Goal: Information Seeking & Learning: Learn about a topic

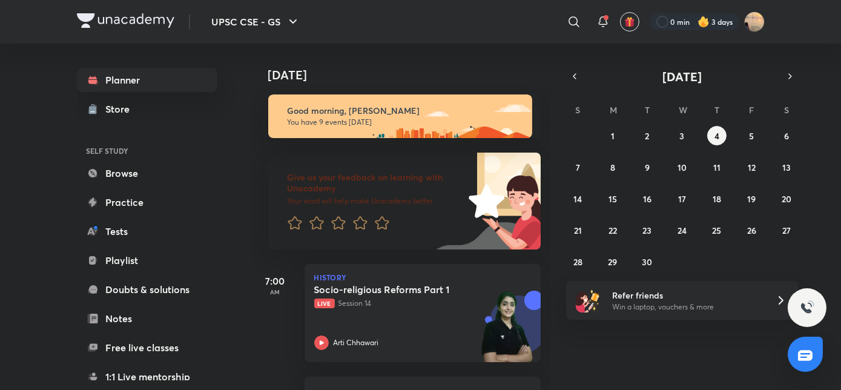
click at [704, 17] on img at bounding box center [704, 22] width 12 height 12
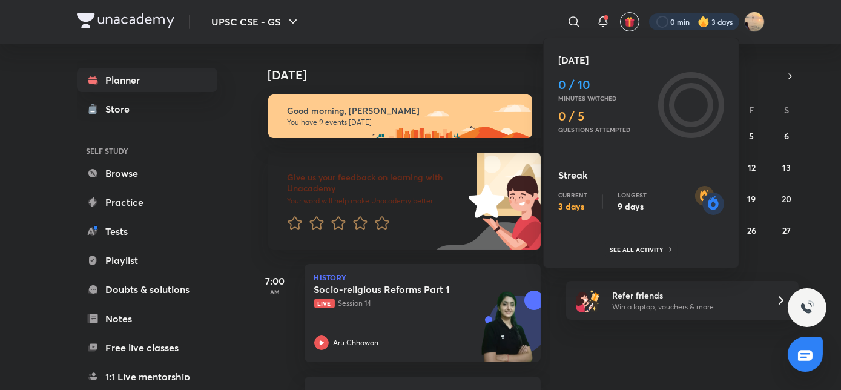
click at [566, 200] on div "Current 3 days" at bounding box center [572, 201] width 29 height 21
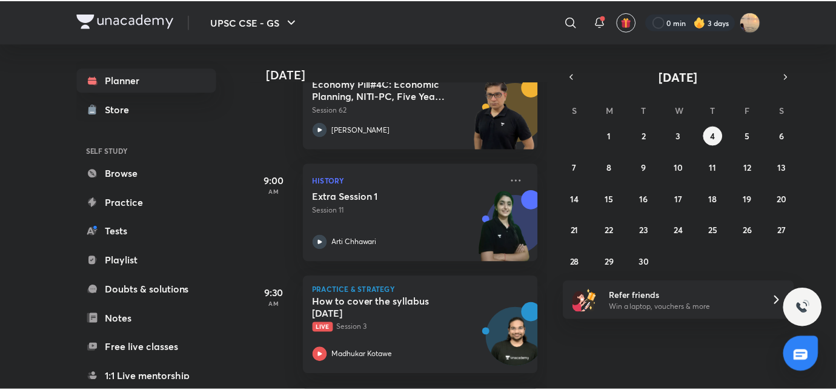
scroll to position [329, 0]
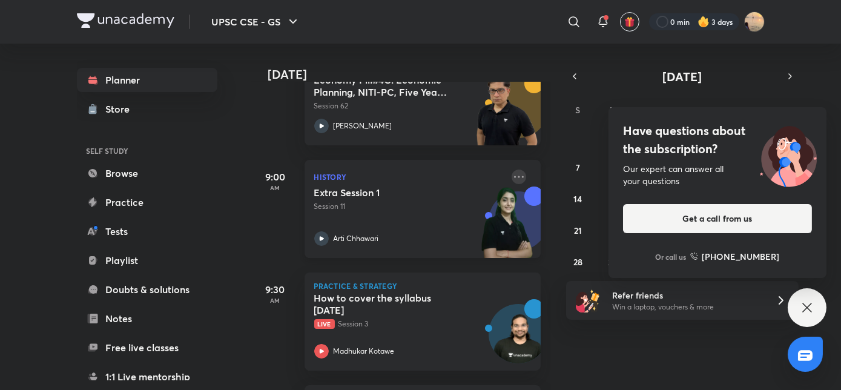
click at [515, 175] on icon at bounding box center [519, 177] width 15 height 15
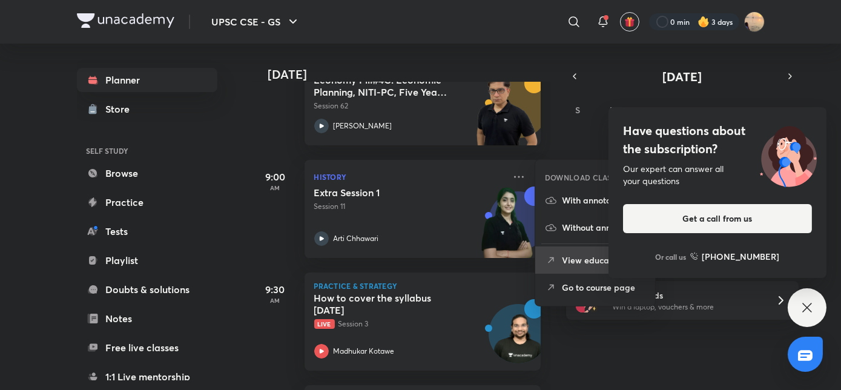
click at [553, 260] on icon at bounding box center [551, 260] width 12 height 12
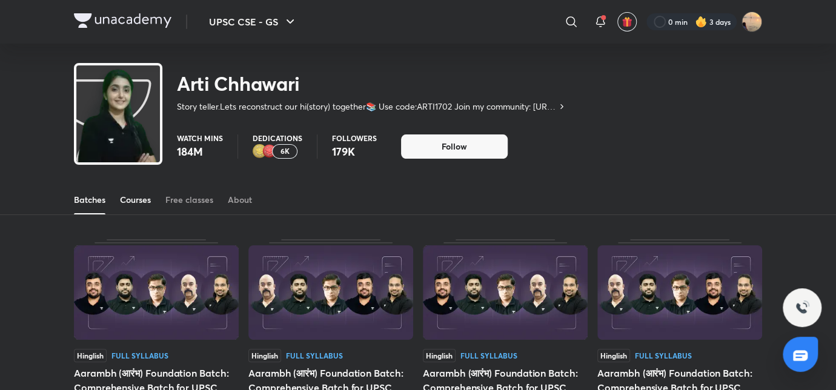
click at [137, 199] on div "Courses" at bounding box center [135, 200] width 31 height 12
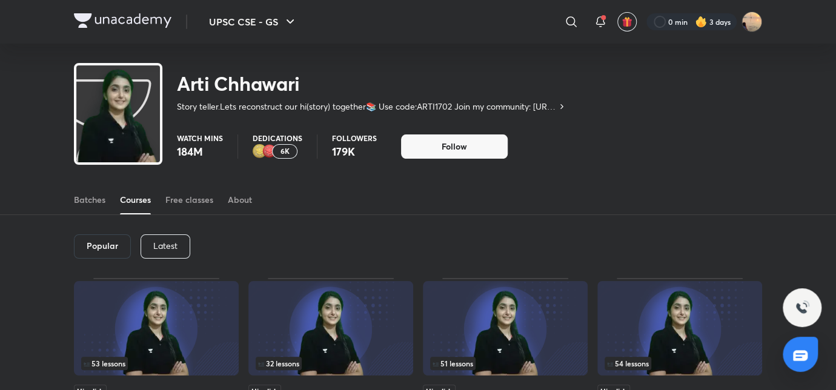
click at [161, 241] on p "Latest" at bounding box center [165, 246] width 24 height 10
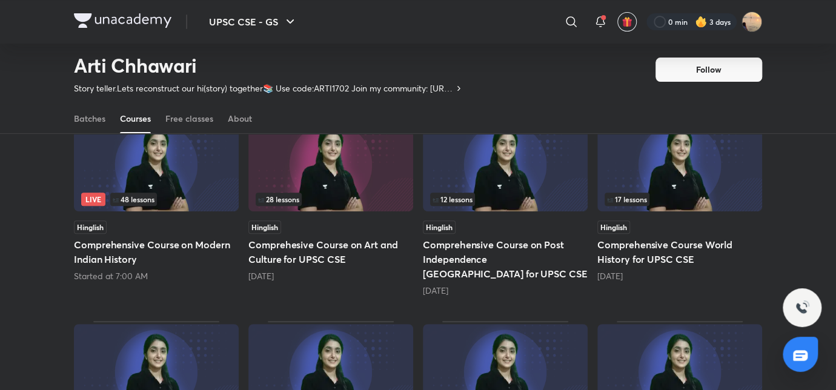
scroll to position [127, 0]
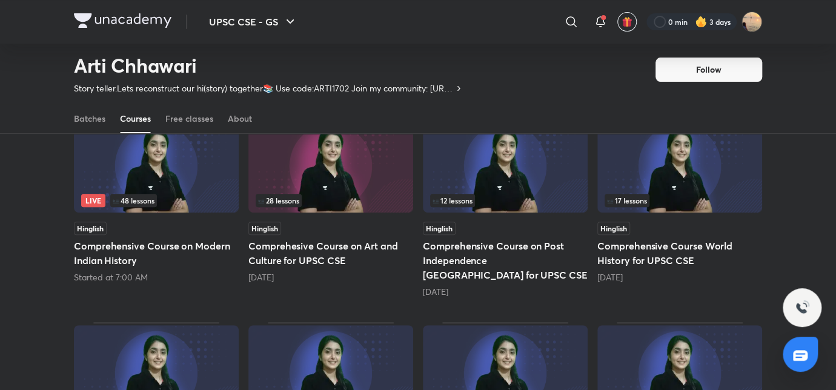
click at [130, 248] on h5 "Comprehensive Course on Modern Indian History" at bounding box center [156, 253] width 165 height 29
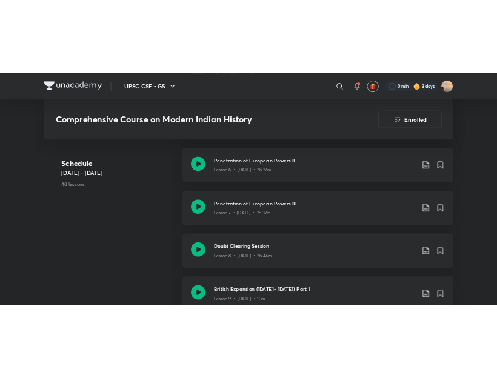
scroll to position [996, 0]
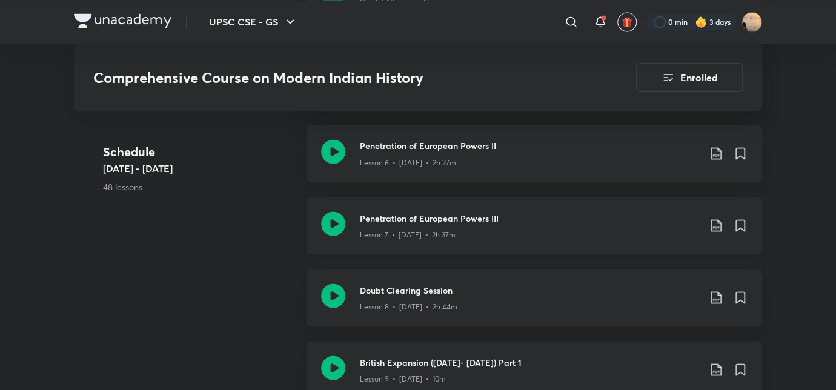
click at [484, 224] on div "Lesson 7 • Aug 27 • 2h 37m" at bounding box center [529, 232] width 339 height 16
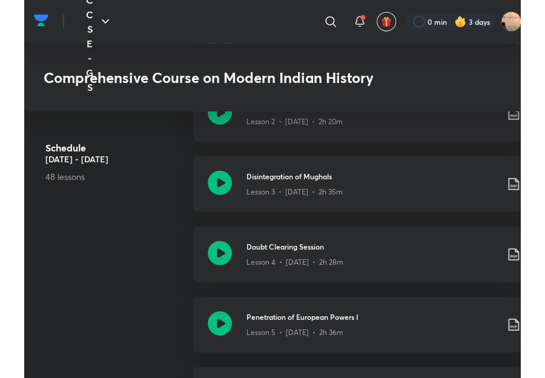
scroll to position [829, 0]
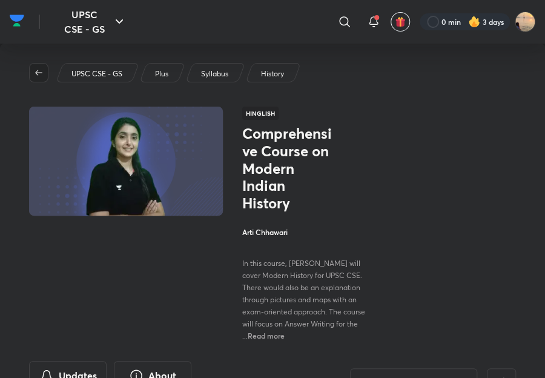
click at [35, 68] on icon "button" at bounding box center [39, 73] width 10 height 10
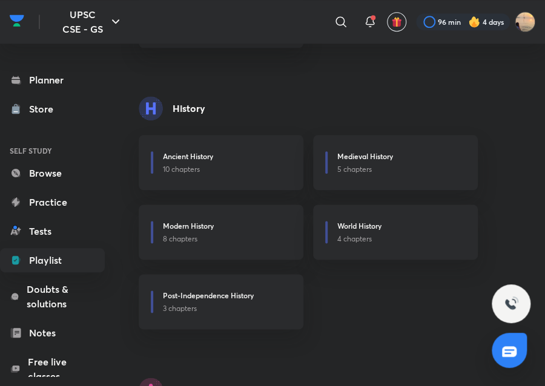
scroll to position [412, 0]
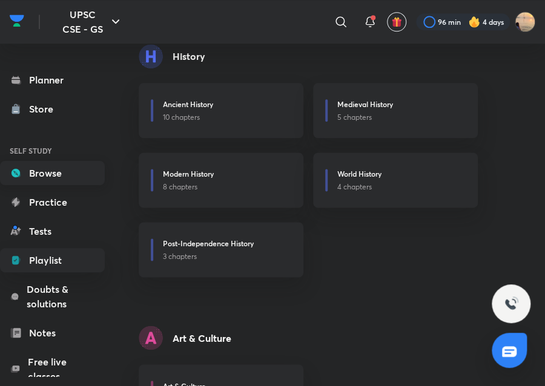
click at [47, 175] on link "Browse" at bounding box center [52, 173] width 105 height 24
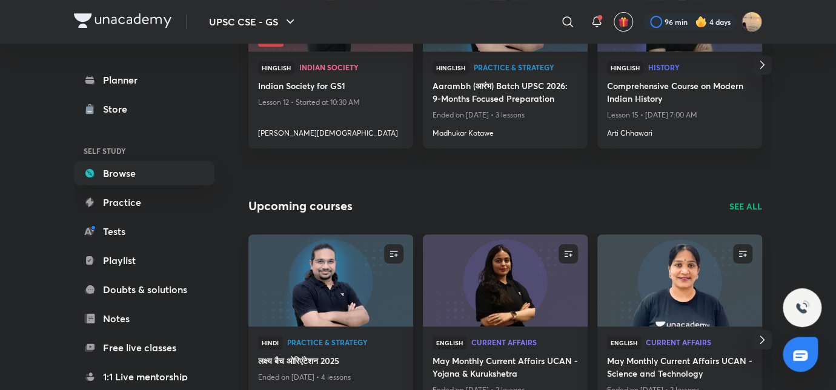
scroll to position [259, 0]
click at [148, 77] on link "Planner" at bounding box center [144, 80] width 140 height 24
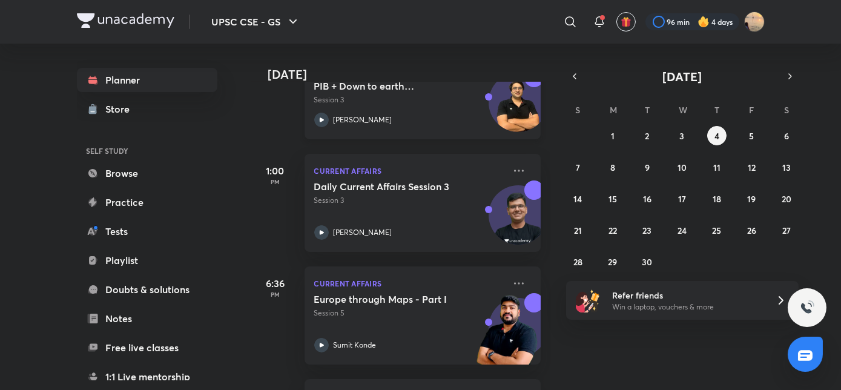
scroll to position [753, 0]
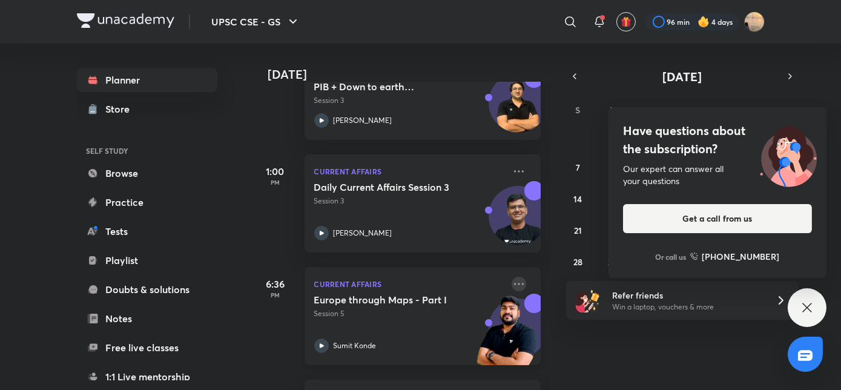
click at [512, 279] on icon at bounding box center [519, 284] width 15 height 15
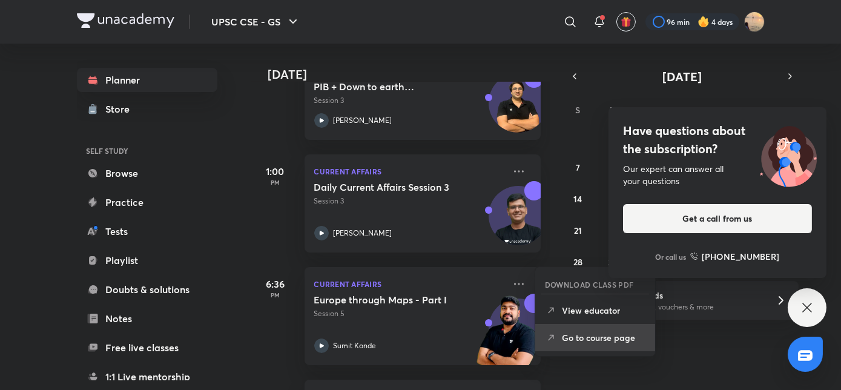
click at [594, 334] on p "Go to course page" at bounding box center [604, 337] width 84 height 13
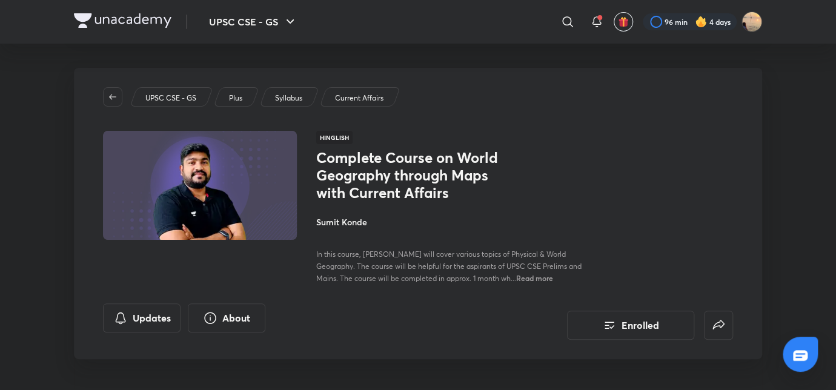
drag, startPoint x: 594, startPoint y: 334, endPoint x: 563, endPoint y: 315, distance: 36.7
click at [563, 315] on div "Enrolled" at bounding box center [630, 321] width 205 height 36
click at [546, 277] on span "Read more" at bounding box center [534, 278] width 37 height 10
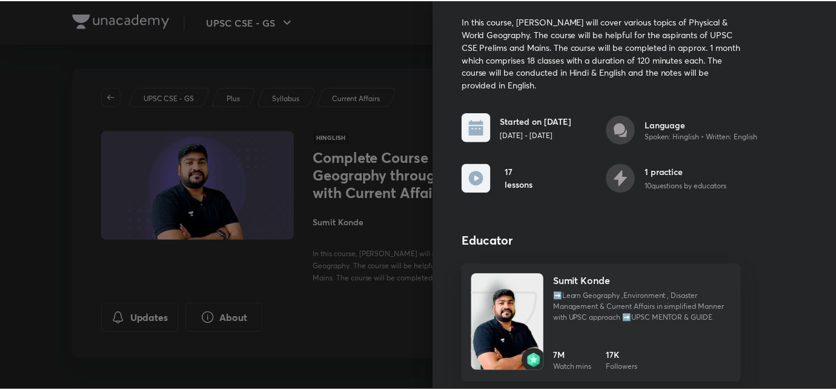
scroll to position [74, 0]
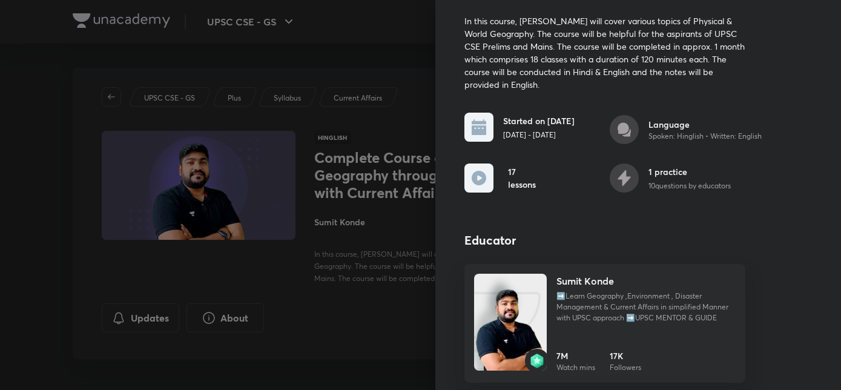
click at [343, 292] on div at bounding box center [420, 195] width 841 height 390
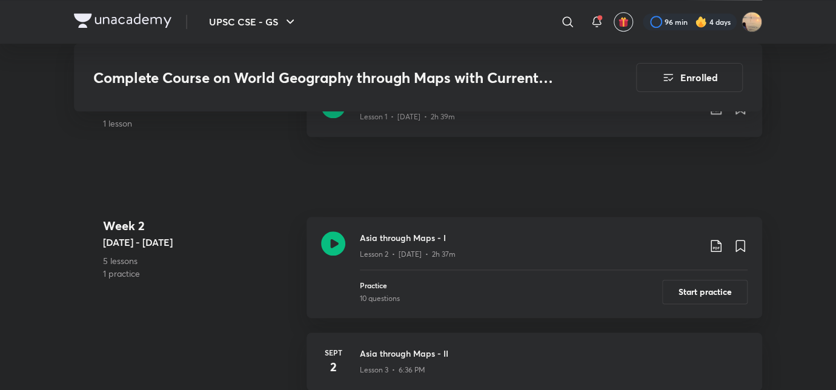
scroll to position [559, 0]
click at [138, 22] on img at bounding box center [122, 20] width 97 height 15
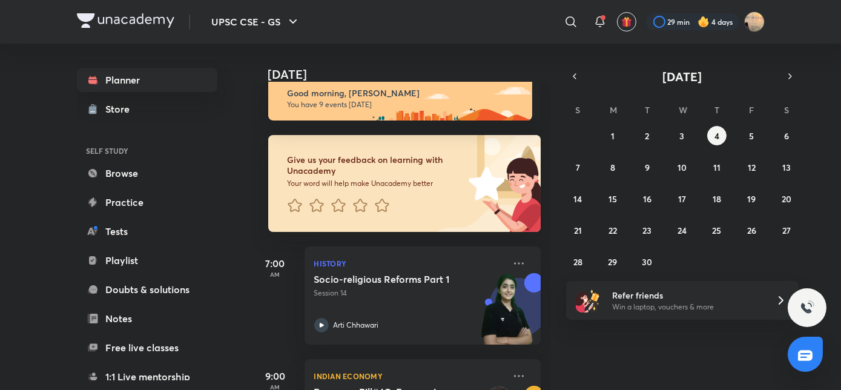
scroll to position [16, 0]
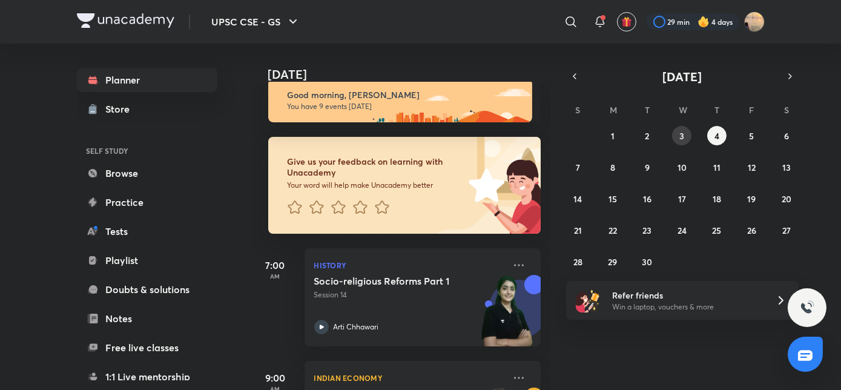
click at [679, 141] on button "3" at bounding box center [681, 135] width 19 height 19
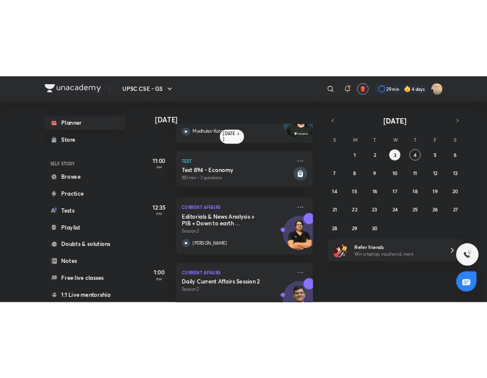
scroll to position [326, 0]
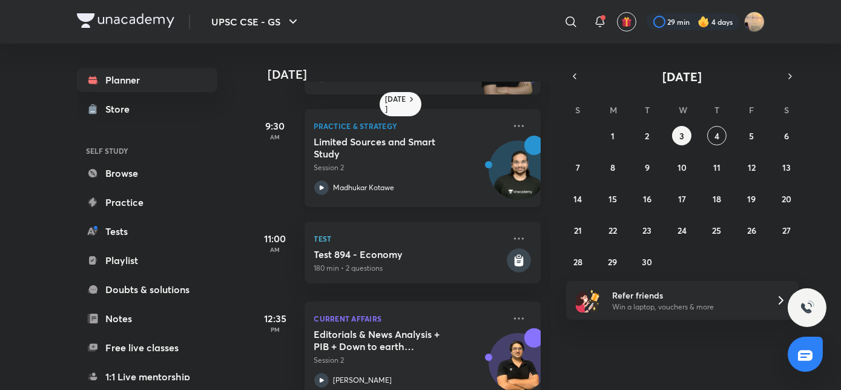
click at [447, 161] on div "Limited Sources and Smart Study Session 2" at bounding box center [409, 155] width 190 height 38
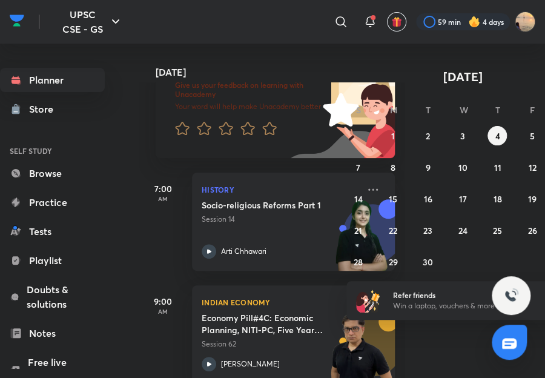
scroll to position [109, 0]
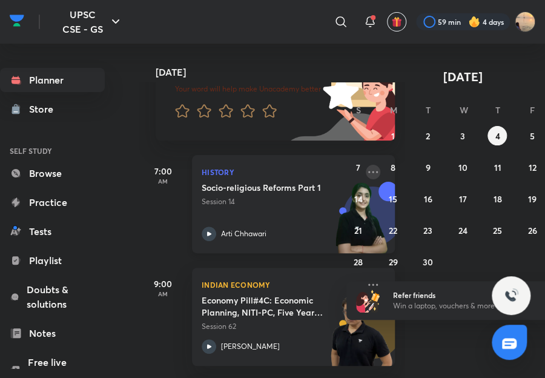
click at [366, 174] on icon at bounding box center [373, 172] width 15 height 15
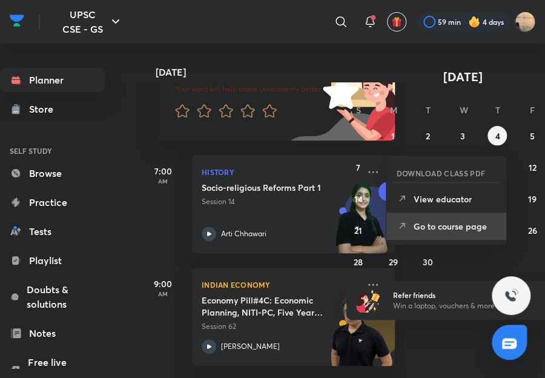
click at [412, 226] on li "Go to course page" at bounding box center [446, 226] width 120 height 27
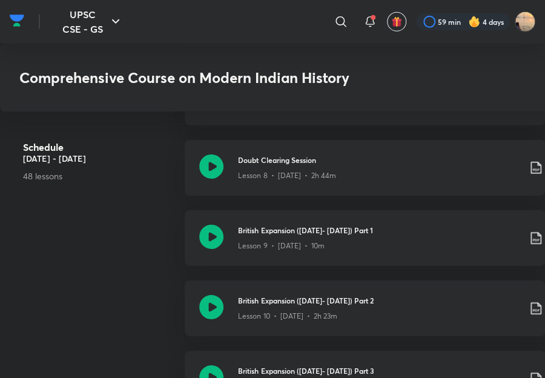
scroll to position [1185, 0]
click at [295, 249] on p "Lesson 9 • Aug 29 • 10m" at bounding box center [281, 245] width 86 height 11
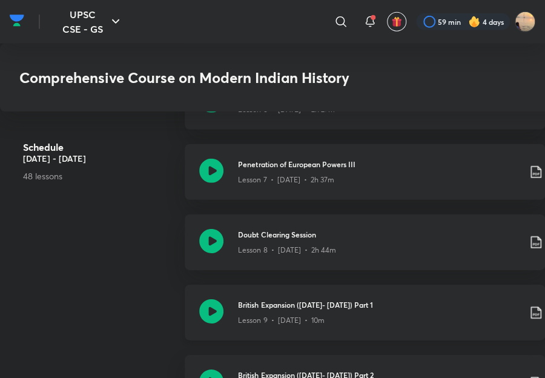
scroll to position [1091, 0]
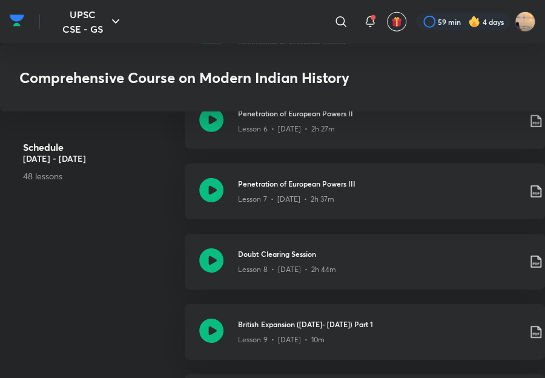
scroll to position [1185, 0]
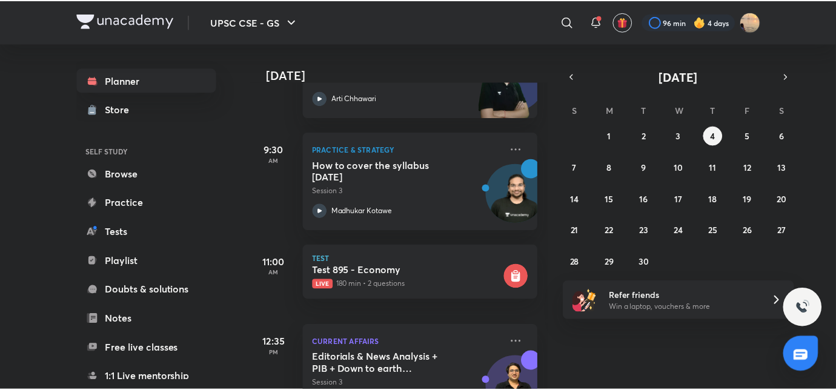
scroll to position [431, 0]
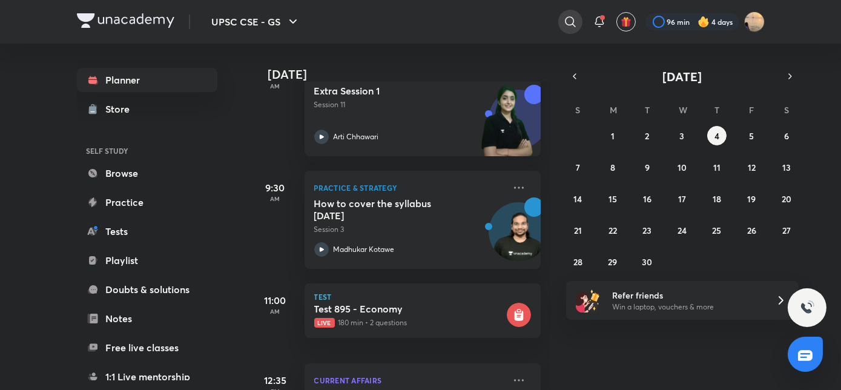
click at [563, 21] on icon at bounding box center [570, 22] width 15 height 15
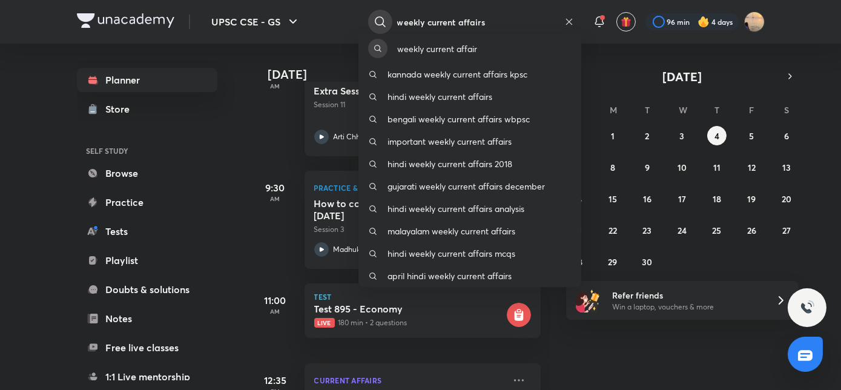
type input "weekly current affairs"
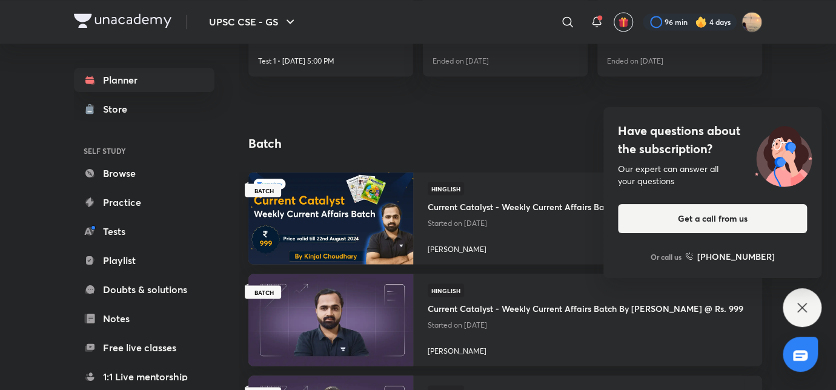
scroll to position [1068, 0]
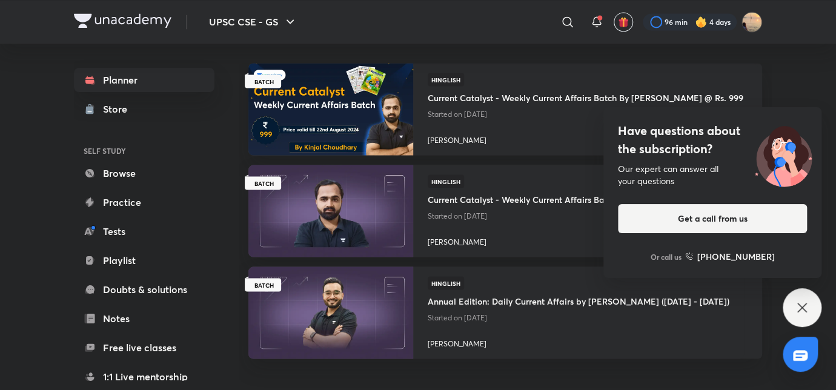
click at [793, 301] on div "Have questions about the subscription? Our expert can answer all your questions…" at bounding box center [801, 307] width 39 height 39
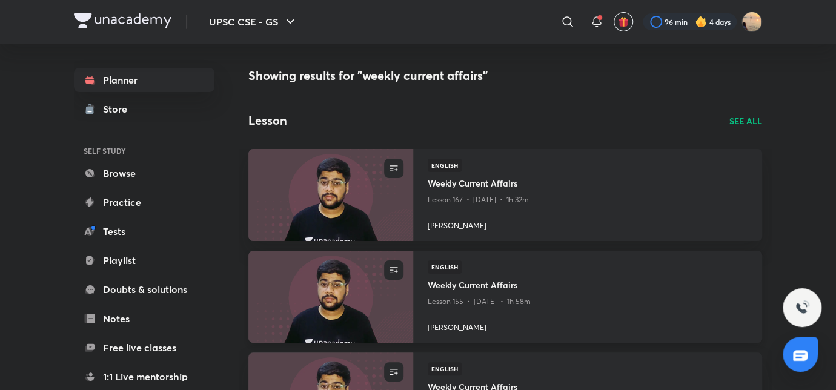
scroll to position [0, 0]
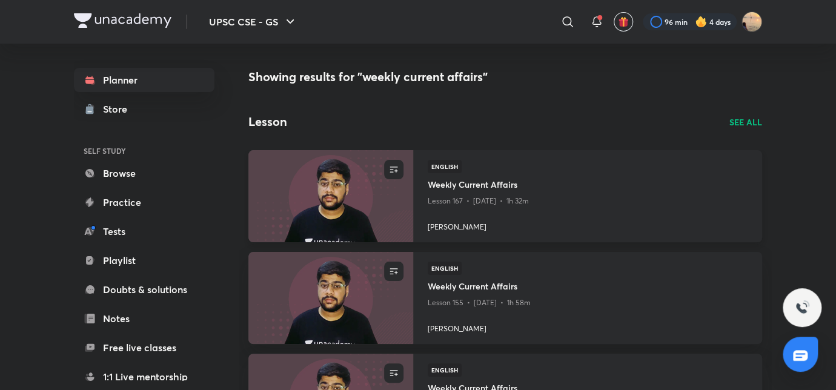
click at [516, 228] on h4 "Ashish Malik" at bounding box center [587, 225] width 320 height 16
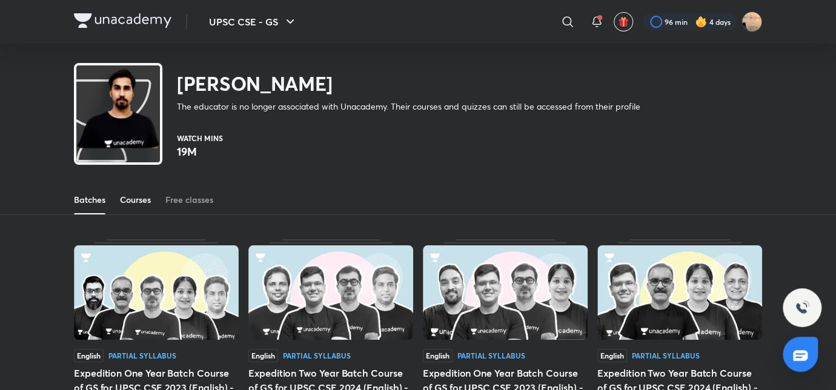
click at [139, 202] on div "Courses" at bounding box center [135, 200] width 31 height 12
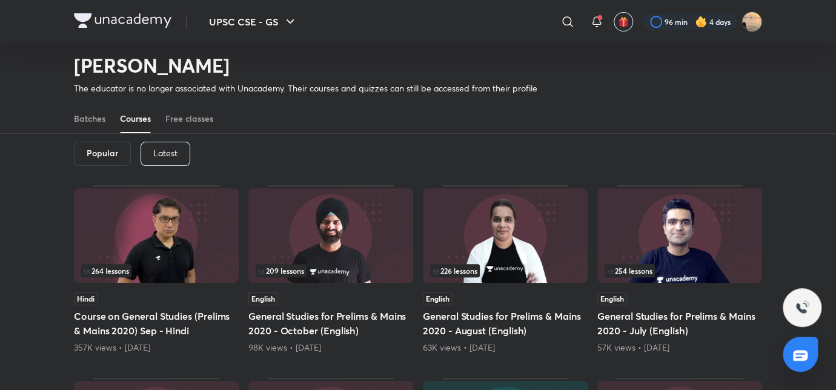
scroll to position [53, 0]
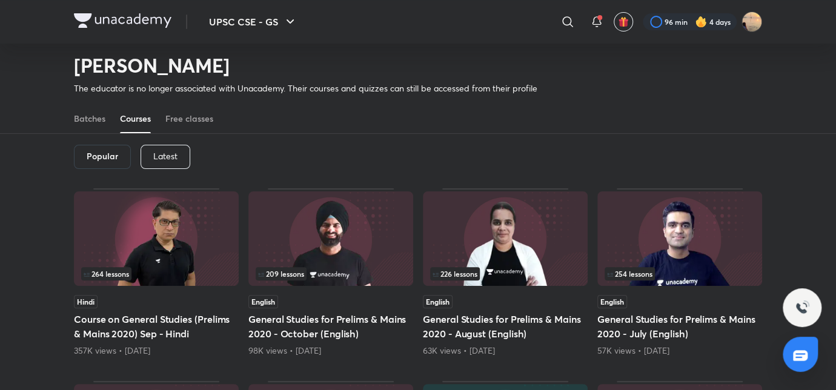
click at [153, 155] on p "Latest" at bounding box center [165, 156] width 24 height 10
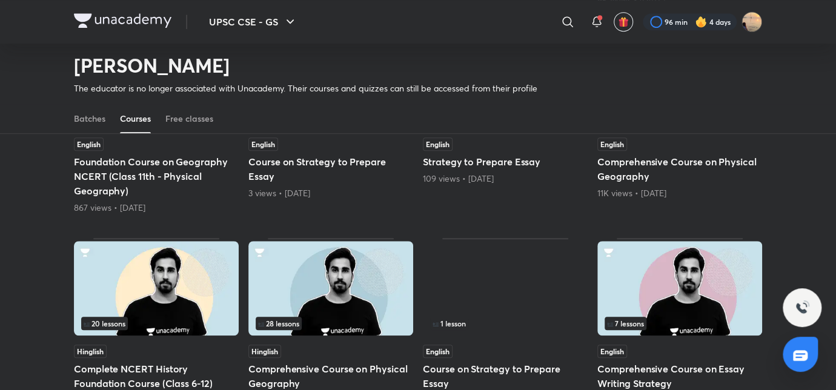
scroll to position [403, 0]
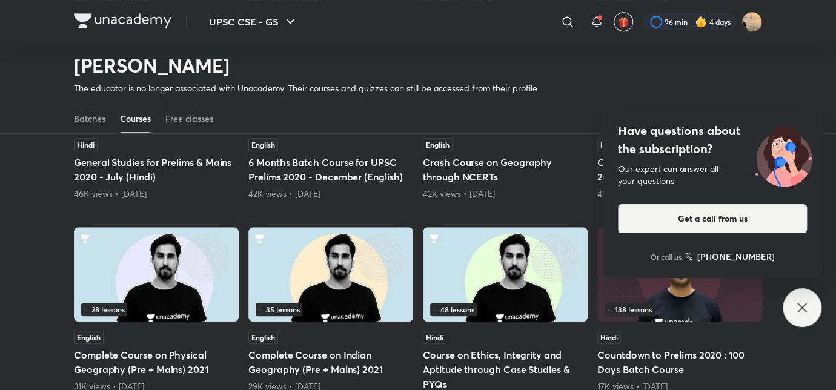
scroll to position [53, 0]
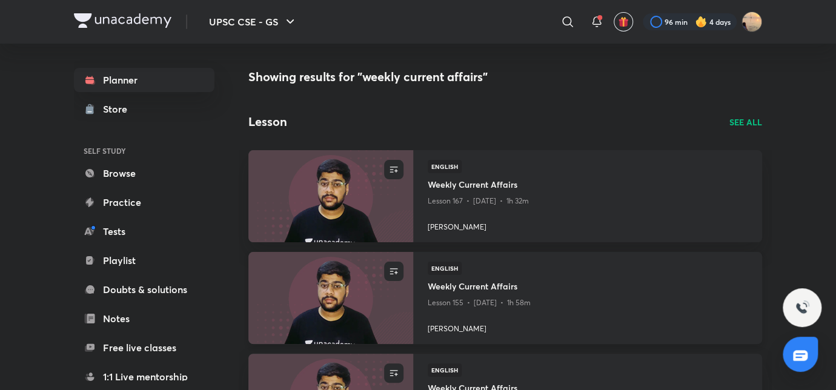
click at [444, 286] on h4 "Weekly Current Affairs" at bounding box center [587, 287] width 320 height 15
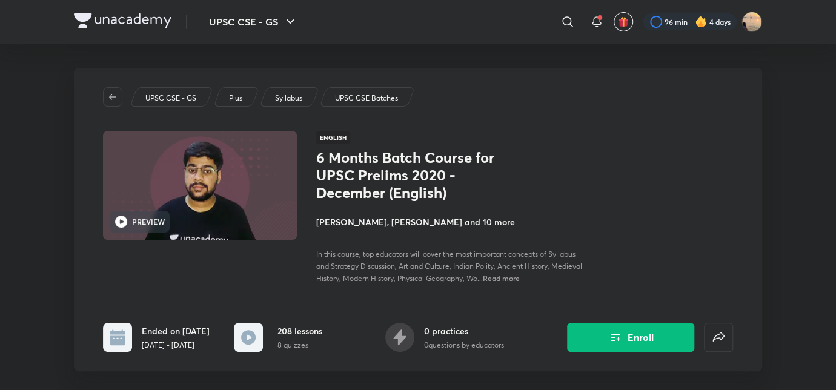
click at [151, 24] on img at bounding box center [122, 20] width 97 height 15
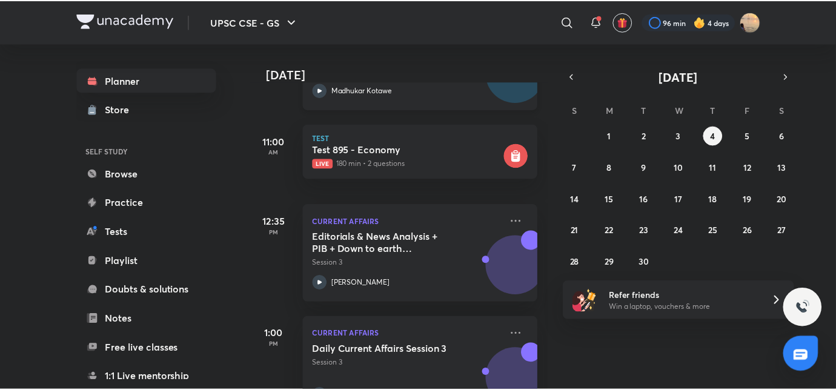
scroll to position [592, 0]
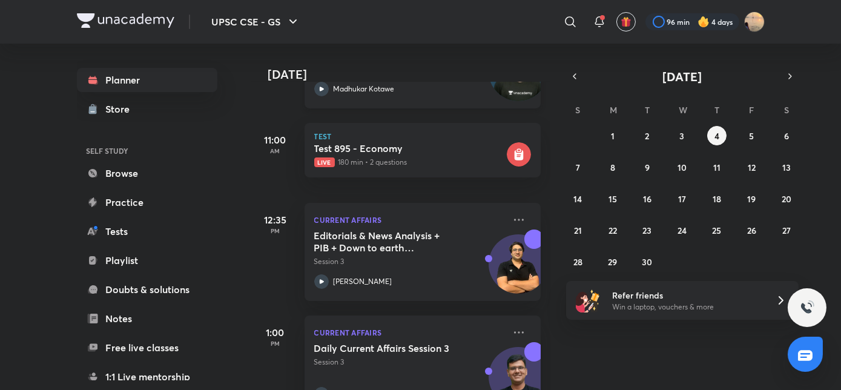
click at [386, 248] on h5 "Editorials & News Analysis + PIB + Down to earth (September ) - L3" at bounding box center [389, 241] width 151 height 24
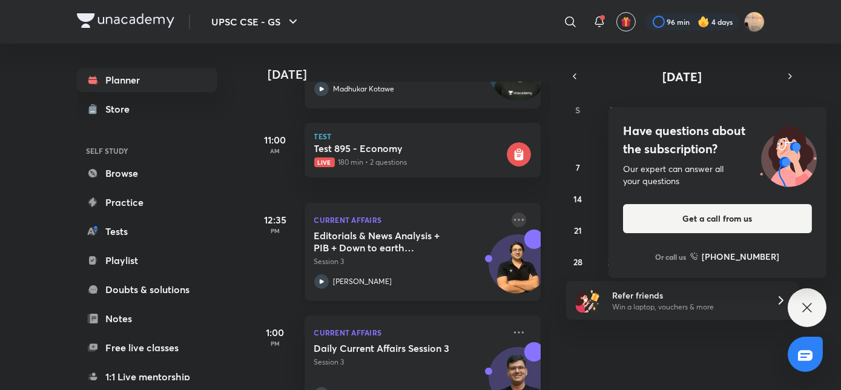
click at [512, 224] on icon at bounding box center [519, 220] width 15 height 15
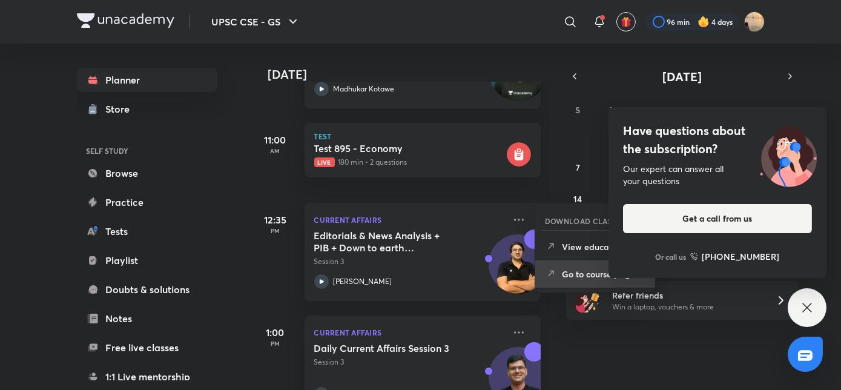
click at [561, 276] on li "Go to course page" at bounding box center [595, 273] width 120 height 27
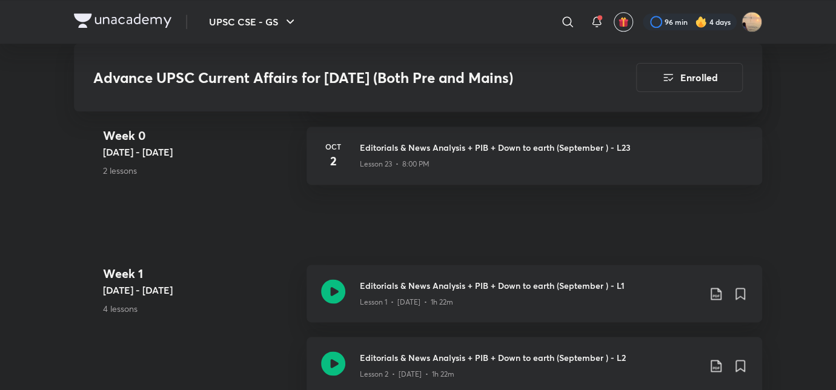
scroll to position [799, 0]
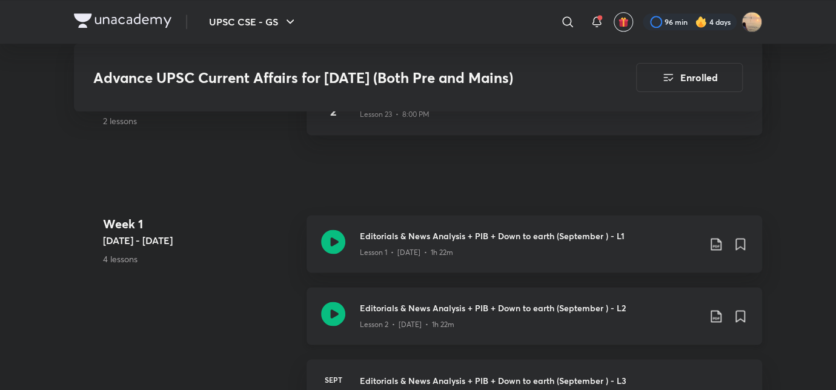
click at [394, 314] on div "Lesson 2 • Sept 3 • 1h 22m" at bounding box center [529, 322] width 339 height 16
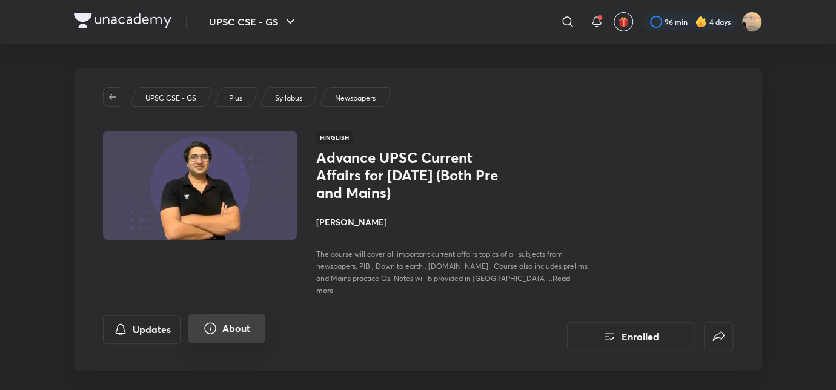
click at [216, 323] on icon "About" at bounding box center [210, 328] width 15 height 15
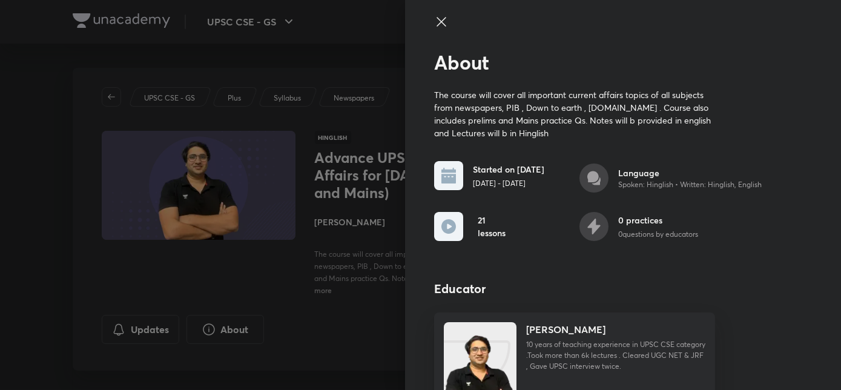
click at [52, 53] on div at bounding box center [420, 195] width 841 height 390
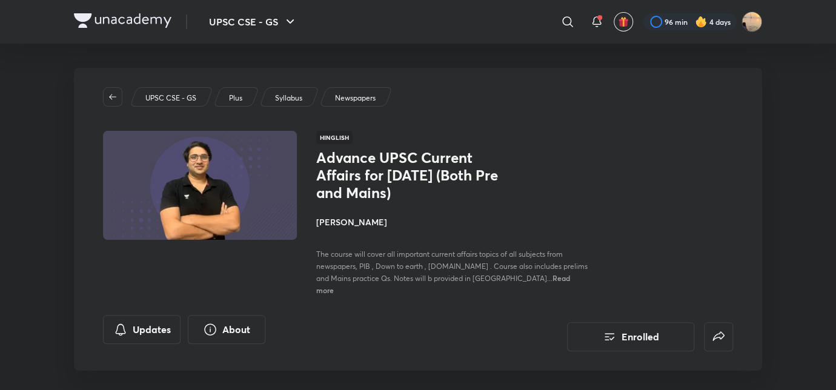
click at [133, 20] on img at bounding box center [122, 20] width 97 height 15
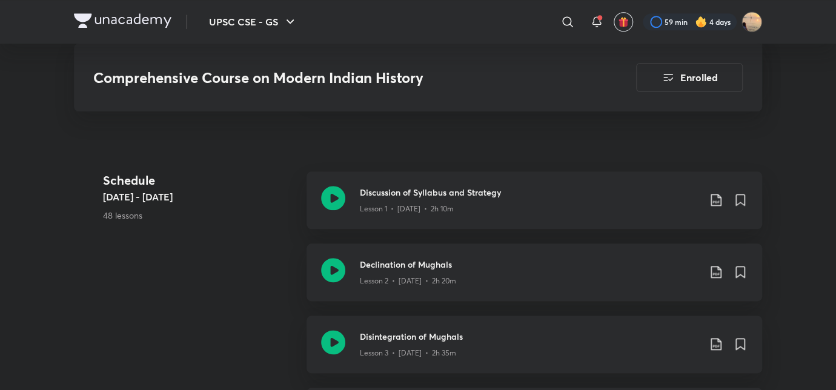
scroll to position [544, 0]
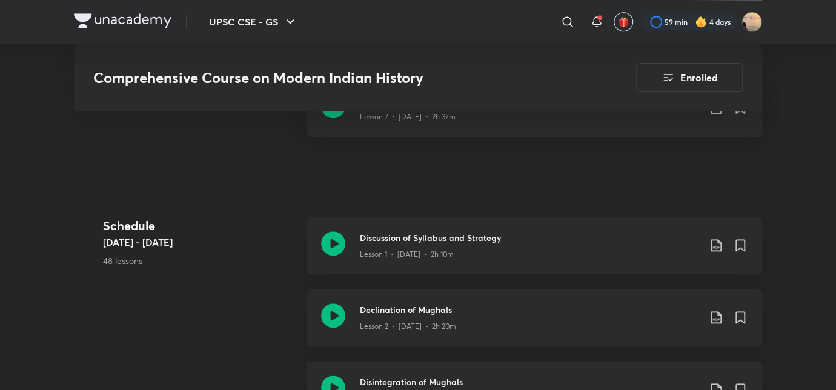
click at [121, 25] on img at bounding box center [122, 20] width 97 height 15
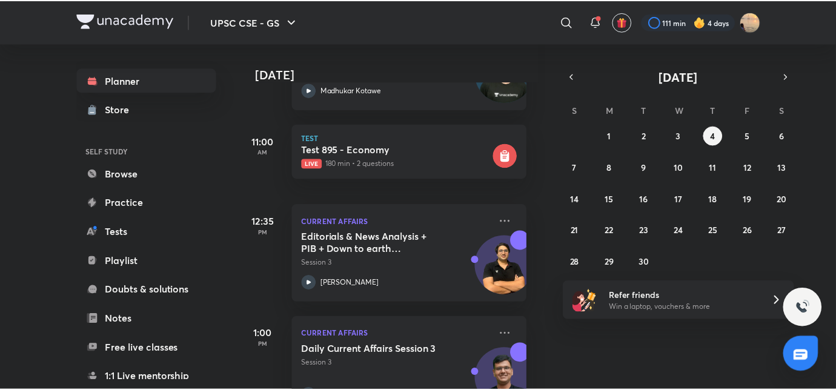
scroll to position [642, 12]
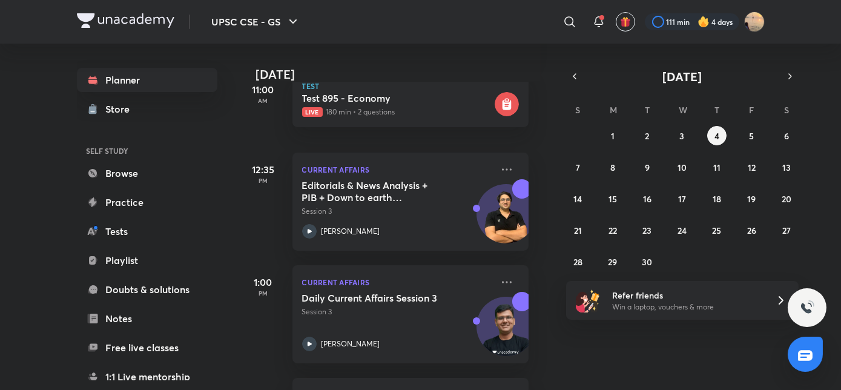
click at [417, 304] on h5 "Daily Current Affairs Session 3" at bounding box center [377, 298] width 151 height 12
click at [505, 286] on div "Current Affairs Daily Current Affairs Session 3 Session 3 [PERSON_NAME]" at bounding box center [410, 314] width 236 height 98
click at [489, 281] on div "Current Affairs Daily Current Affairs Session 3 Session 3 Chandramouli Choudhary" at bounding box center [410, 314] width 236 height 98
click at [500, 279] on icon at bounding box center [507, 282] width 15 height 15
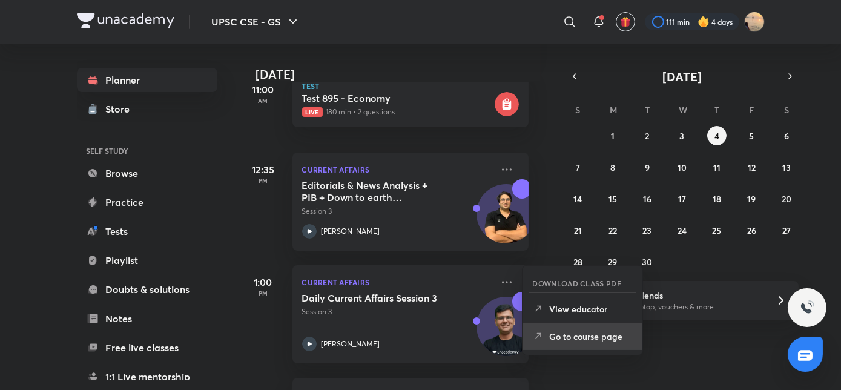
click at [549, 334] on p "Go to course page" at bounding box center [591, 336] width 84 height 13
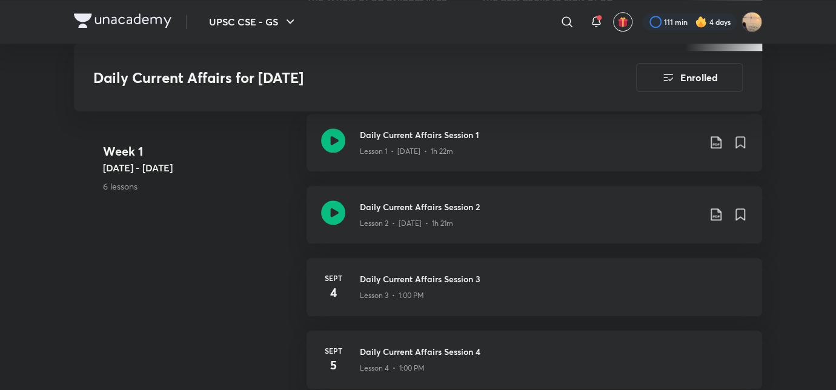
scroll to position [498, 0]
click at [385, 217] on p "Lesson 2 • [DATE] • 1h 21m" at bounding box center [406, 222] width 93 height 11
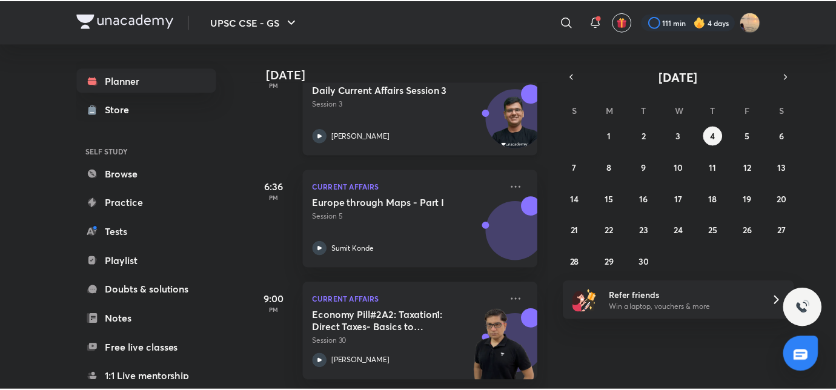
scroll to position [784, 0]
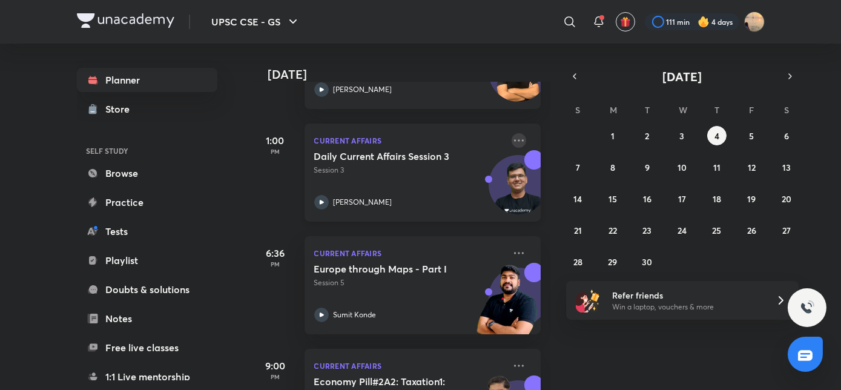
click at [514, 139] on icon at bounding box center [519, 140] width 10 height 2
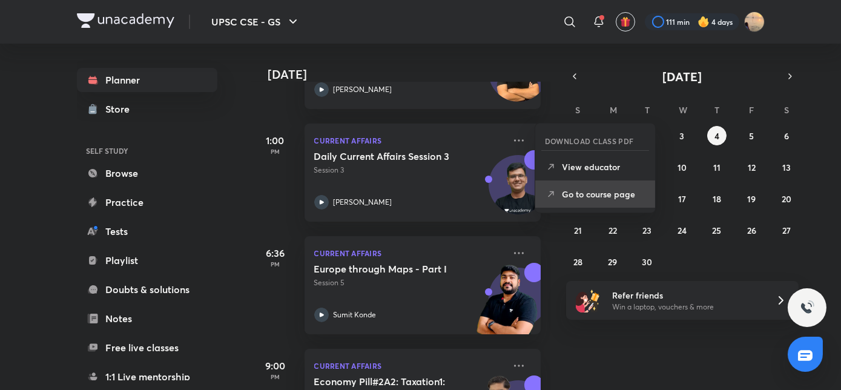
click at [555, 186] on li "Go to course page" at bounding box center [595, 193] width 120 height 27
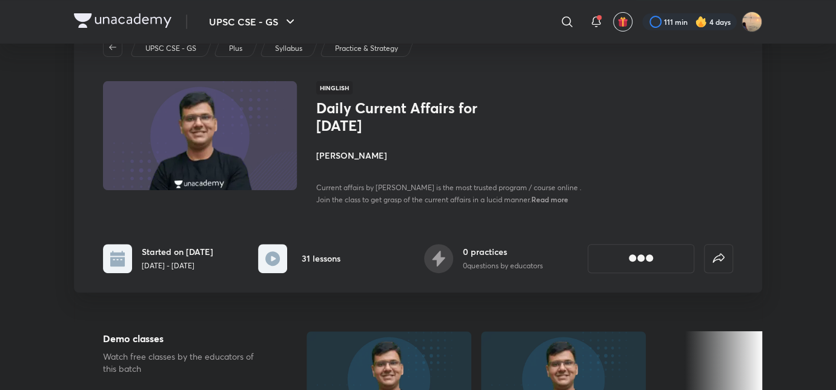
scroll to position [48, 0]
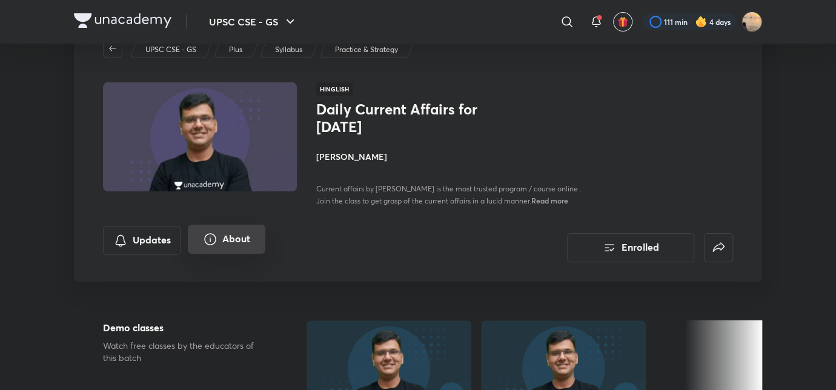
click at [222, 240] on button "About" at bounding box center [227, 239] width 78 height 29
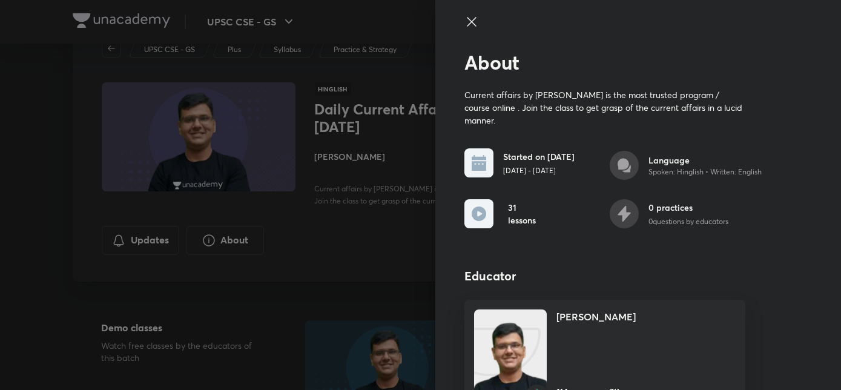
click at [342, 242] on div at bounding box center [420, 195] width 841 height 390
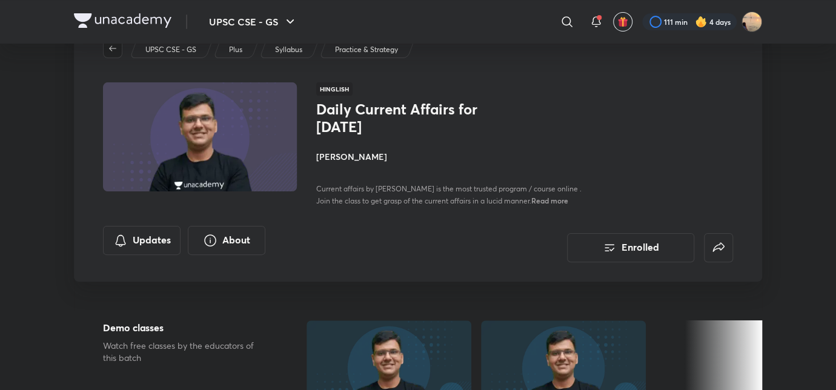
click at [117, 53] on button "button" at bounding box center [112, 48] width 19 height 19
click at [136, 13] on img at bounding box center [122, 20] width 97 height 15
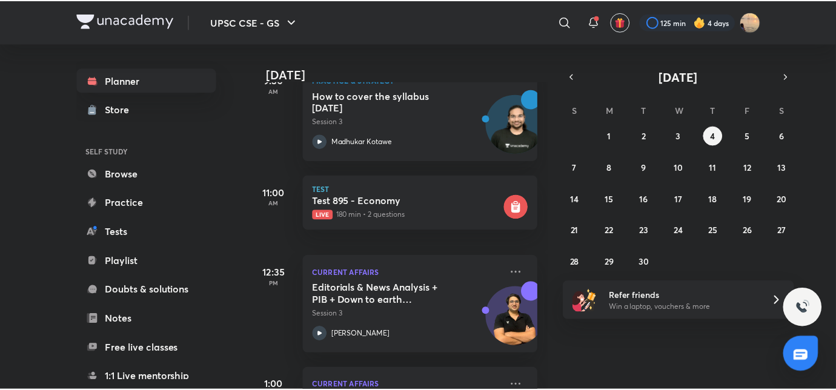
scroll to position [542, 0]
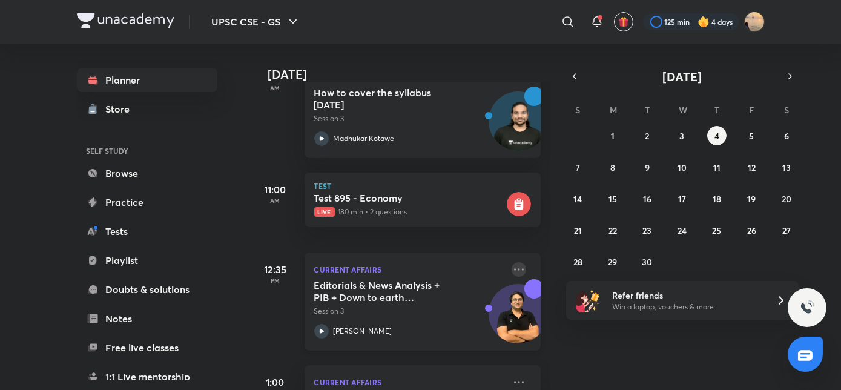
click at [512, 266] on icon at bounding box center [519, 269] width 15 height 15
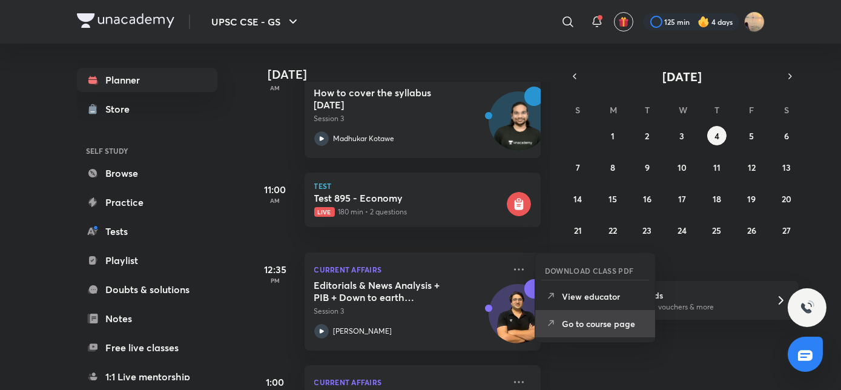
click at [578, 319] on p "Go to course page" at bounding box center [604, 323] width 84 height 13
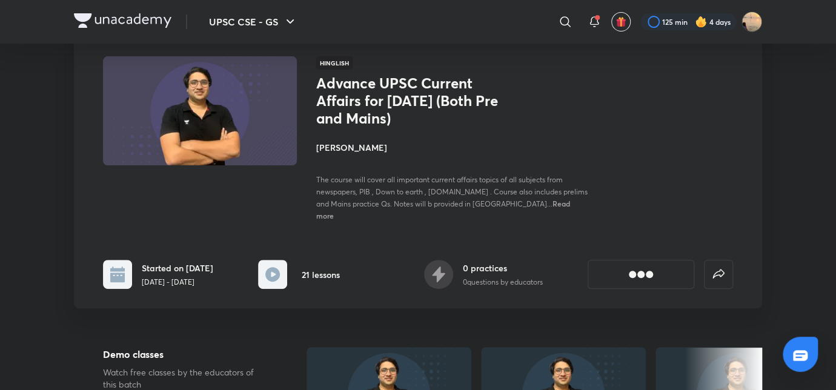
scroll to position [97, 0]
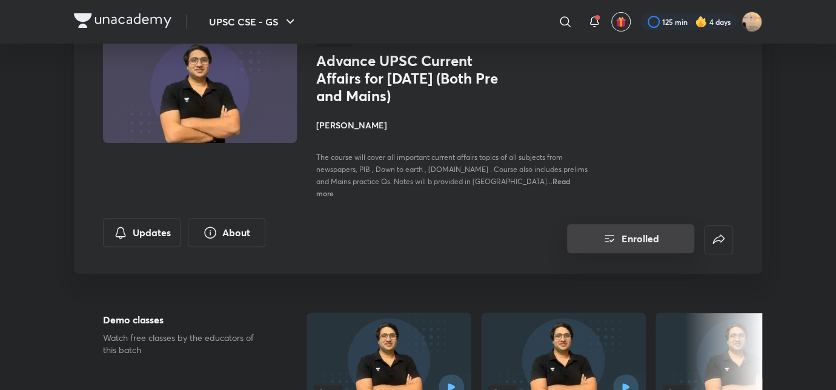
click at [628, 230] on button "Enrolled" at bounding box center [630, 238] width 127 height 29
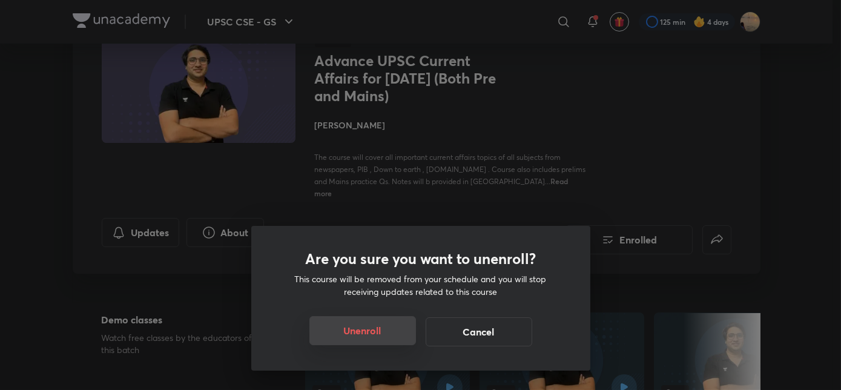
click at [365, 328] on button "Unenroll" at bounding box center [362, 330] width 107 height 29
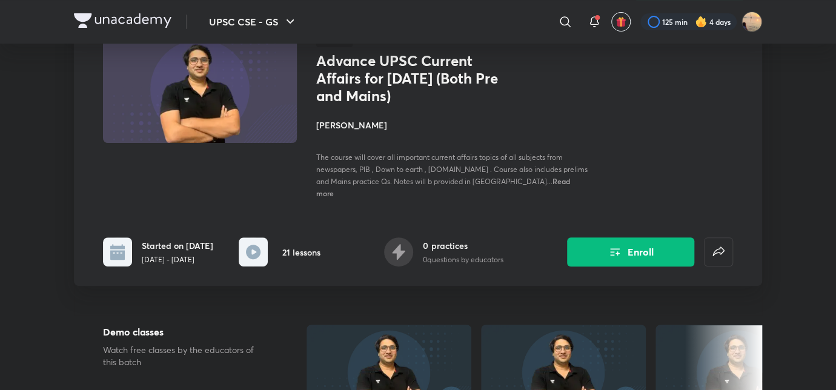
click at [108, 26] on img at bounding box center [122, 20] width 97 height 15
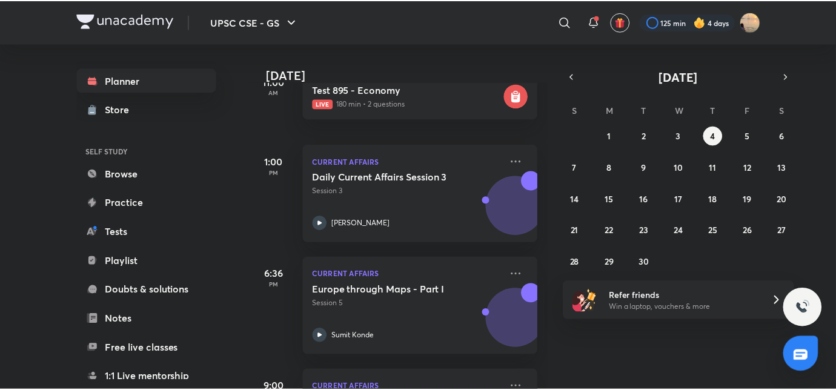
scroll to position [693, 0]
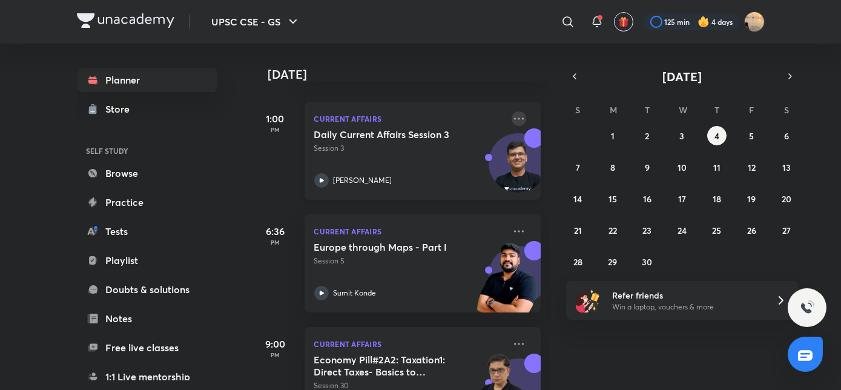
click at [517, 114] on icon at bounding box center [519, 118] width 15 height 15
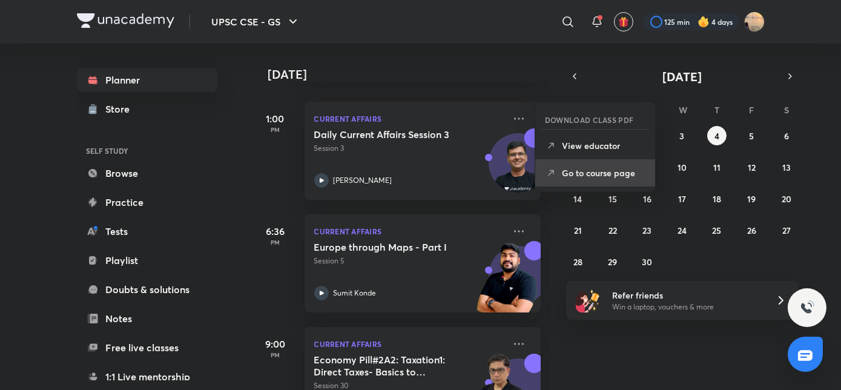
click at [558, 178] on li "Go to course page" at bounding box center [595, 172] width 120 height 27
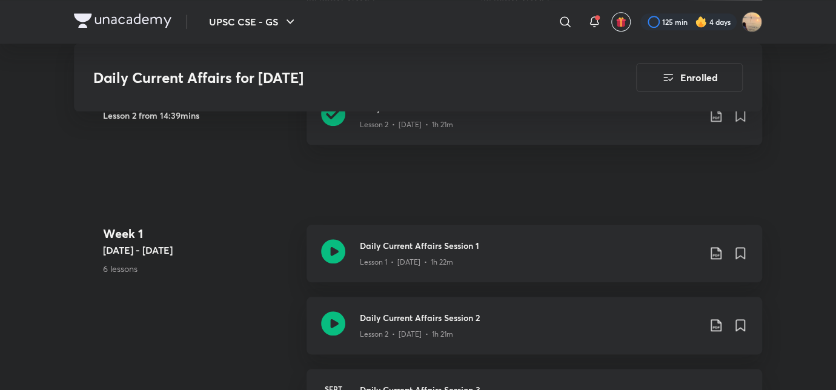
scroll to position [526, 0]
click at [713, 319] on icon at bounding box center [715, 323] width 15 height 15
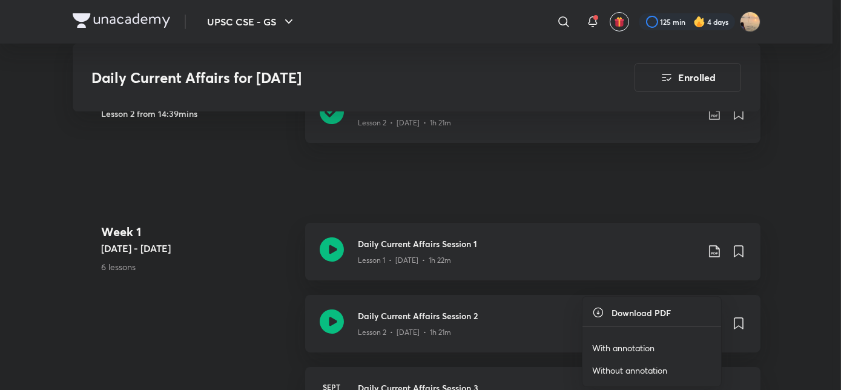
click at [616, 345] on p "With annotation" at bounding box center [623, 348] width 62 height 13
